Goal: Find specific page/section: Find specific page/section

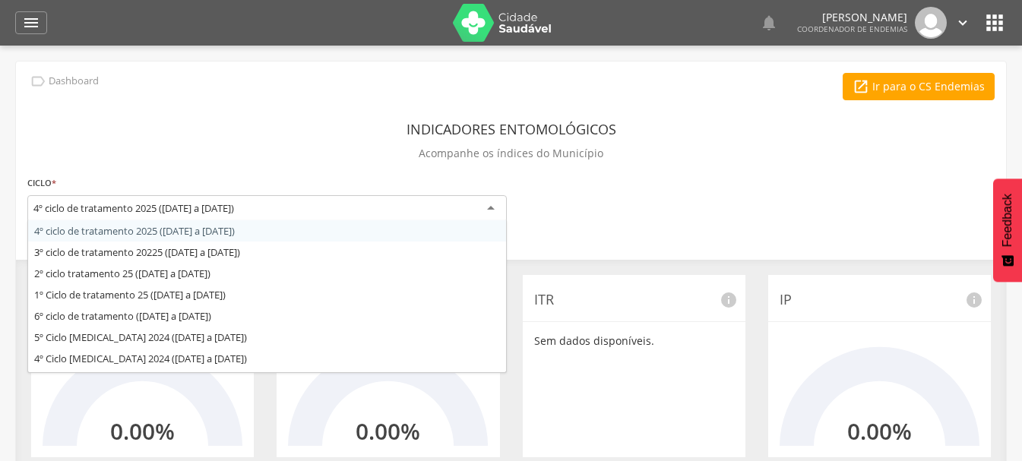
click at [144, 207] on div "4º ciclo de tratamento 2025 ([DATE] a [DATE])" at bounding box center [133, 208] width 201 height 14
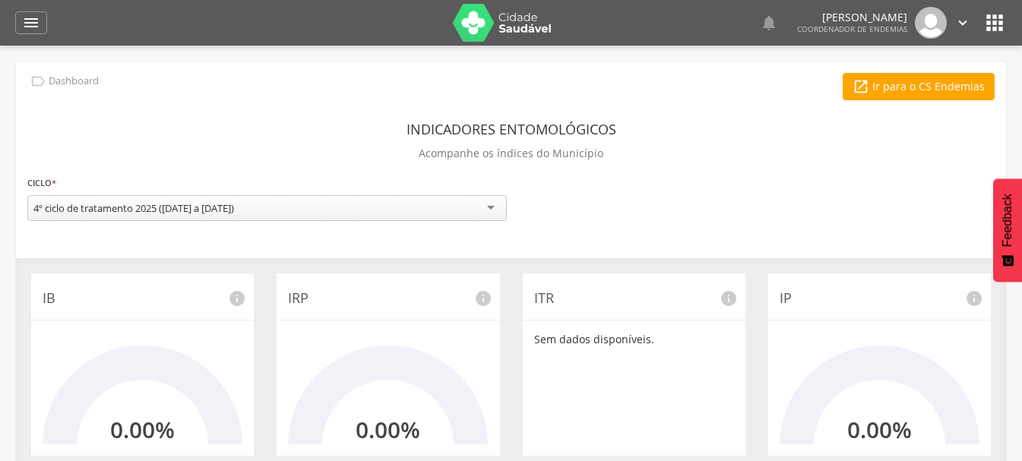
click at [167, 150] on div "Indicadores Entomológicos Acompanhe os índices do Município" at bounding box center [510, 143] width 967 height 56
click at [26, 27] on icon "" at bounding box center [31, 23] width 18 height 18
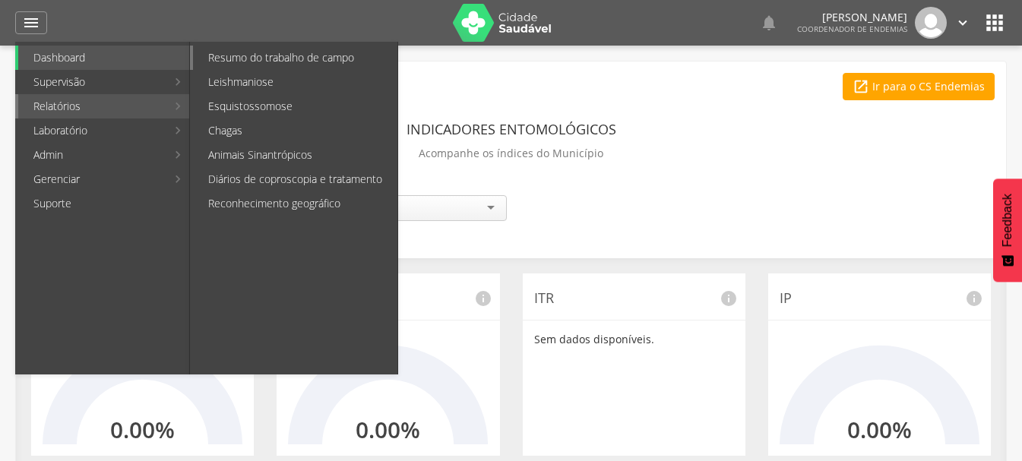
click at [239, 57] on link "Resumo do trabalho de campo" at bounding box center [295, 58] width 204 height 24
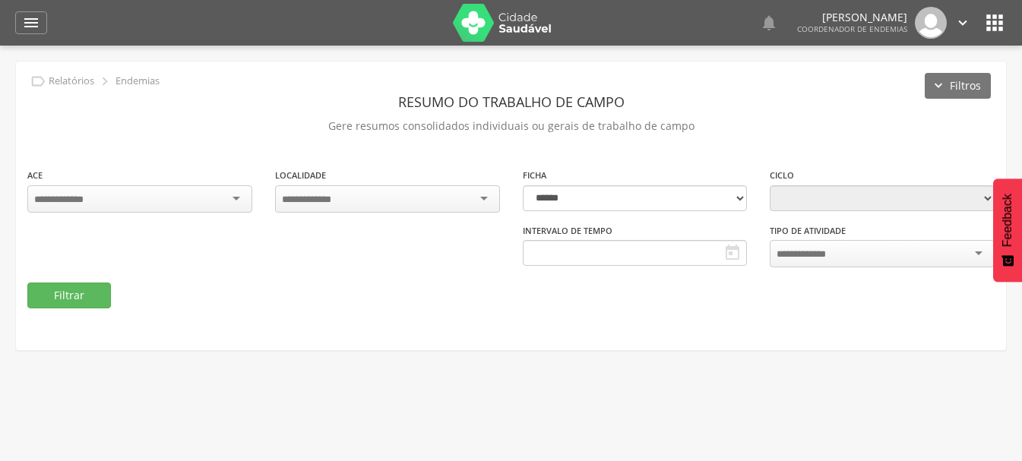
type input "**********"
select select "*"
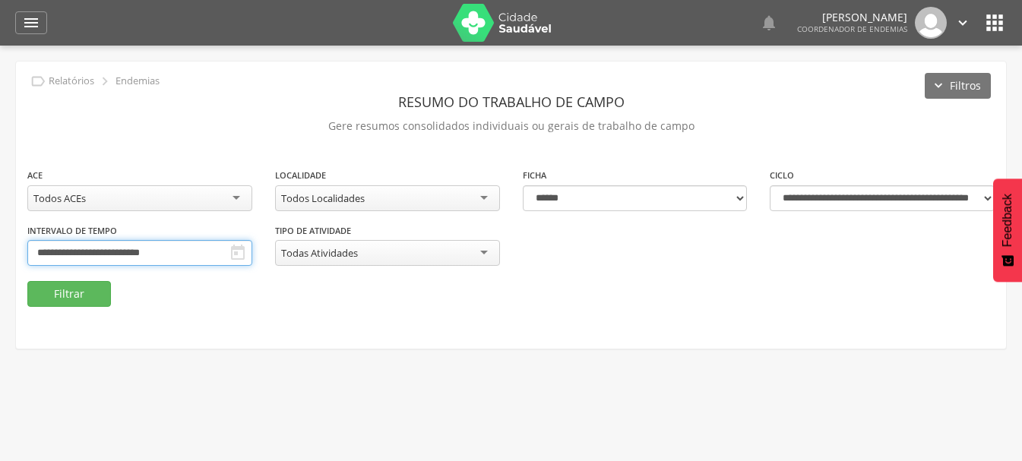
click at [155, 250] on input "**********" at bounding box center [139, 253] width 225 height 26
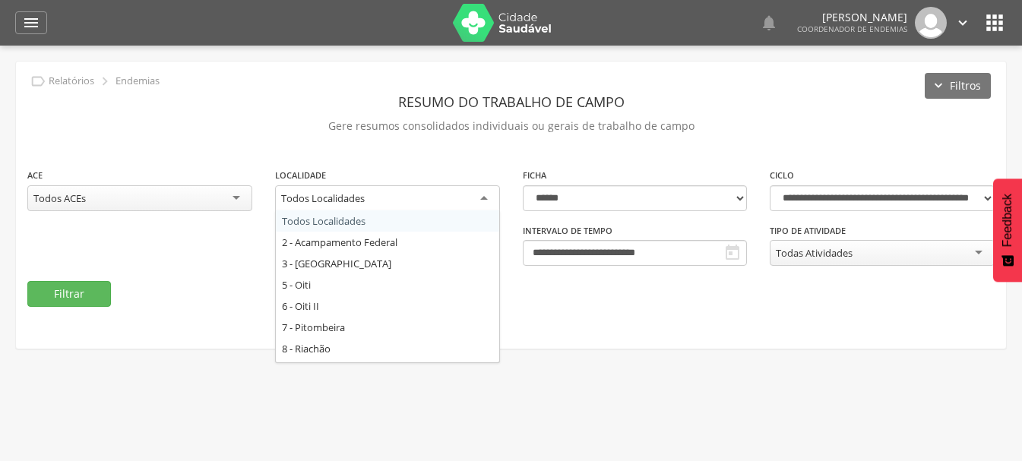
click at [353, 201] on div "Todos Localidades" at bounding box center [323, 198] width 84 height 14
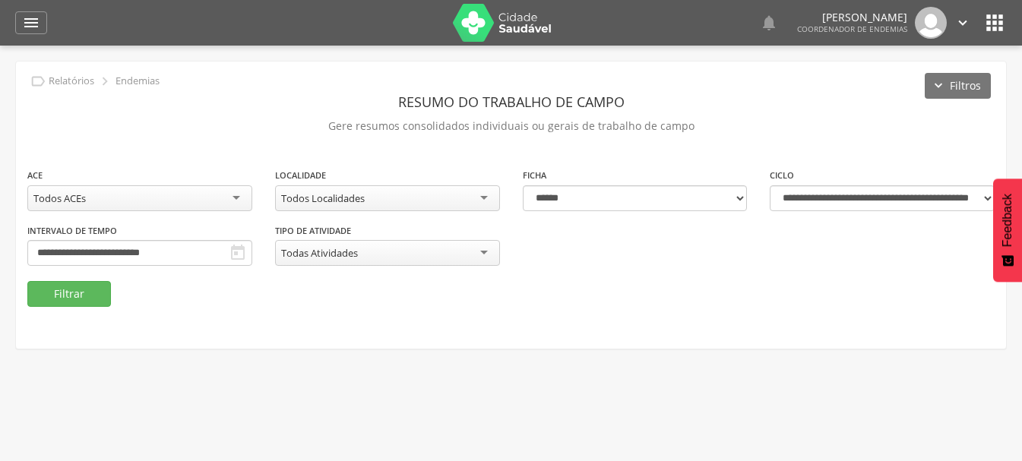
click at [365, 196] on div "Todos Localidades" at bounding box center [323, 198] width 84 height 14
click at [962, 24] on icon "" at bounding box center [962, 22] width 17 height 17
click at [882, 93] on link "Sair" at bounding box center [910, 87] width 120 height 19
